Goal: Information Seeking & Learning: Learn about a topic

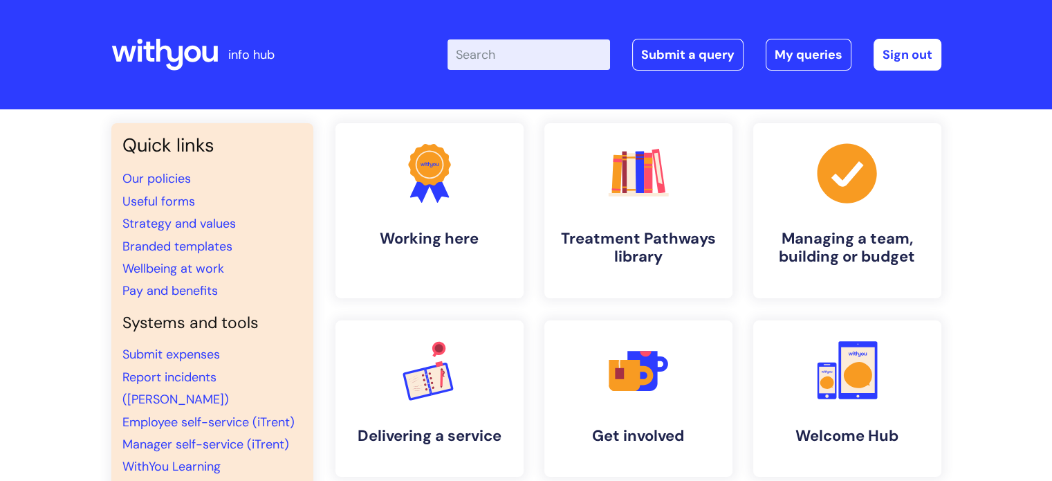
click at [523, 50] on input "Enter your search term here..." at bounding box center [528, 54] width 163 height 30
click at [154, 220] on link "Strategy and values" at bounding box center [178, 223] width 113 height 17
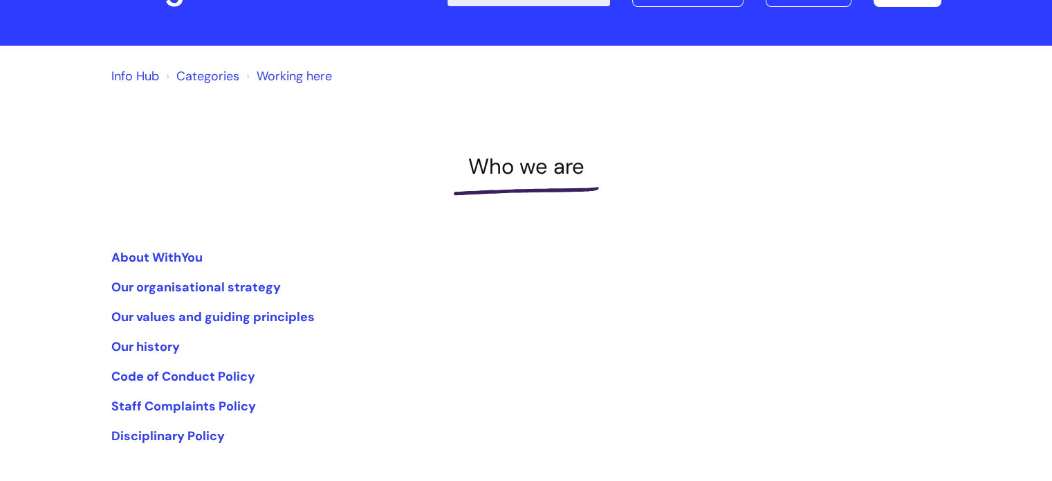
scroll to position [138, 0]
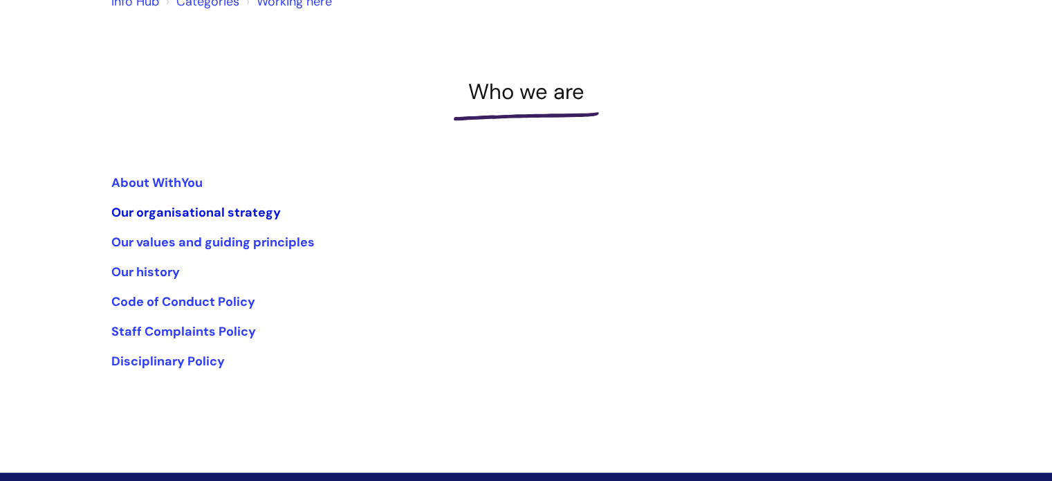
click at [229, 211] on link "Our organisational strategy" at bounding box center [195, 212] width 169 height 17
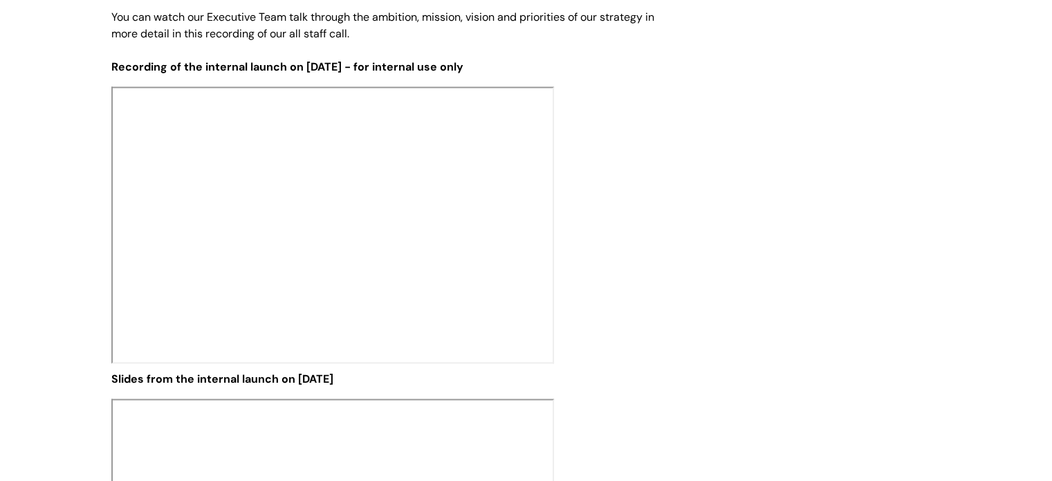
scroll to position [1660, 0]
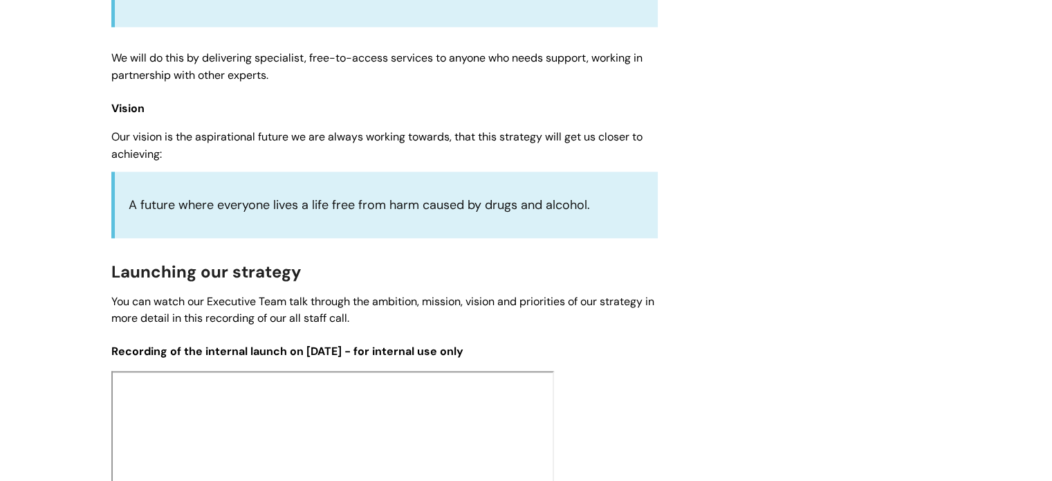
scroll to position [1452, 0]
